Goal: Task Accomplishment & Management: Use online tool/utility

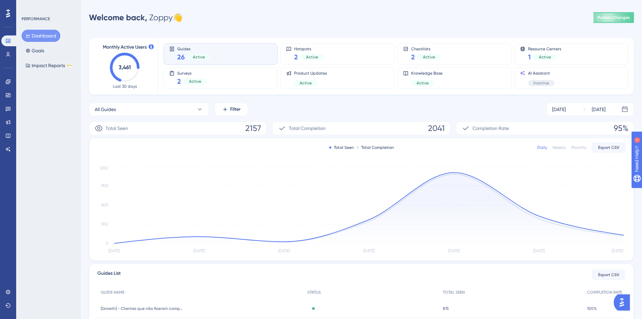
click at [9, 76] on div "Engagement Widgets Feedback Product Updates Knowledge Base AI Assistant" at bounding box center [7, 107] width 13 height 95
click at [9, 76] on link at bounding box center [7, 81] width 13 height 11
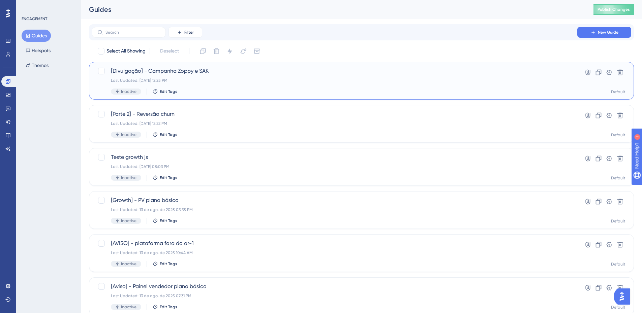
click at [260, 73] on span "[Divulgação] - Campanha Zoppy e SAK" at bounding box center [334, 71] width 447 height 8
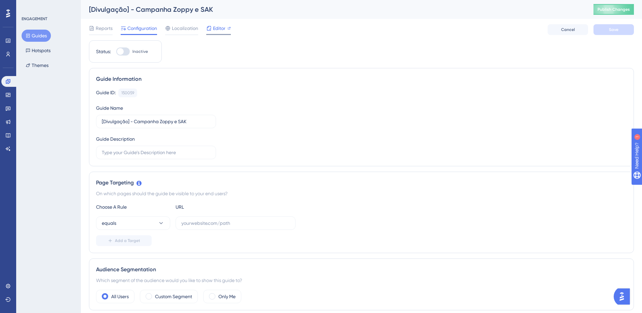
click at [222, 32] on span "Editor" at bounding box center [219, 28] width 12 height 8
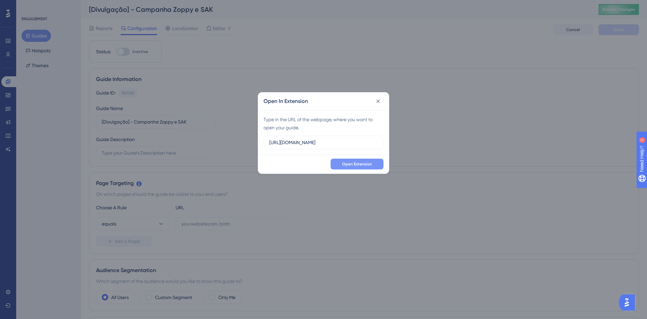
click at [368, 160] on button "Open Extension" at bounding box center [357, 163] width 53 height 11
click at [384, 100] on div "Open In Extension" at bounding box center [323, 101] width 131 height 18
click at [379, 98] on icon at bounding box center [378, 101] width 7 height 7
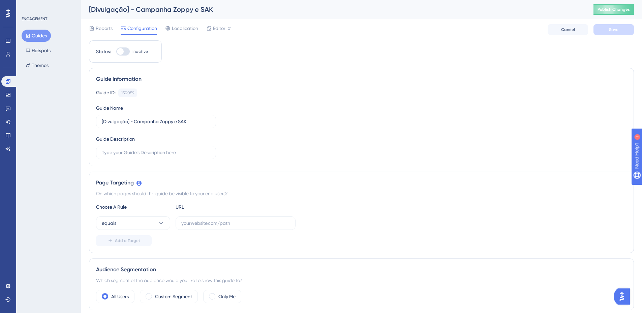
click at [21, 35] on div "ENGAGEMENT Guides Hotspots Themes" at bounding box center [48, 156] width 65 height 313
click at [23, 36] on button "Guides" at bounding box center [36, 36] width 29 height 12
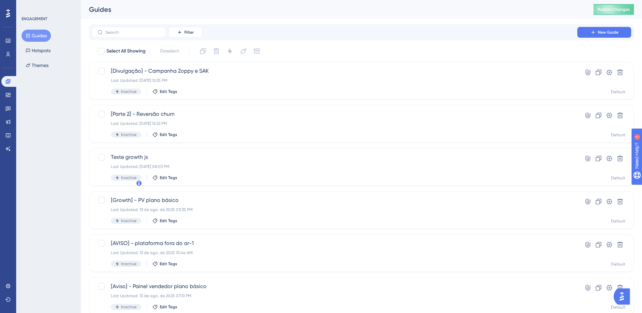
click at [23, 36] on button "Guides" at bounding box center [36, 36] width 29 height 12
click at [327, 78] on div "Last Updated: 14 de ago. de 2025 12:25 PM" at bounding box center [334, 80] width 447 height 5
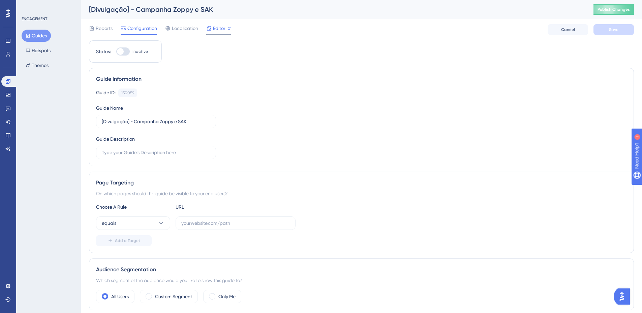
click at [216, 28] on span "Editor" at bounding box center [219, 28] width 12 height 8
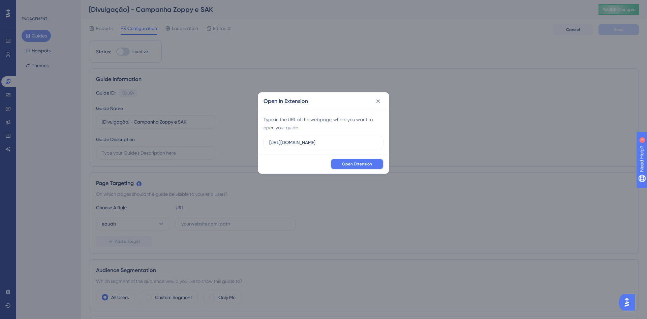
click at [369, 164] on span "Open Extension" at bounding box center [357, 163] width 30 height 5
